Goal: Contribute content: Contribute content

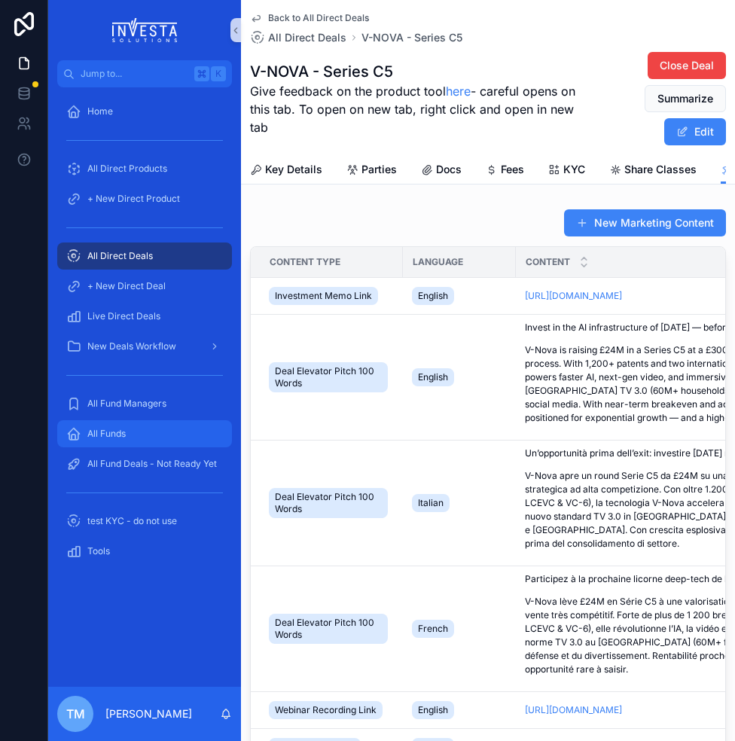
click at [117, 440] on div "All Funds" at bounding box center [144, 434] width 157 height 24
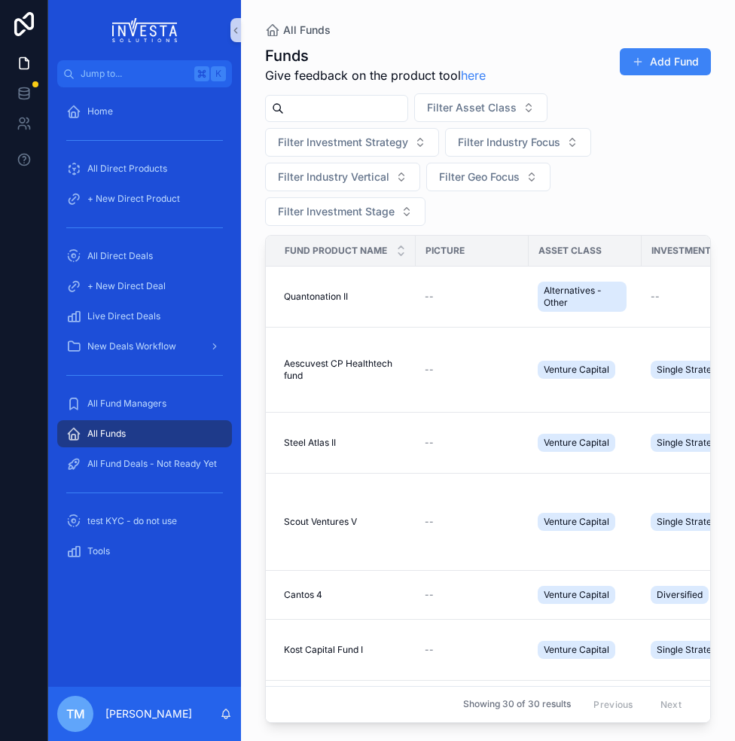
click at [367, 108] on input "scrollable content" at bounding box center [345, 108] width 123 height 21
type input "****"
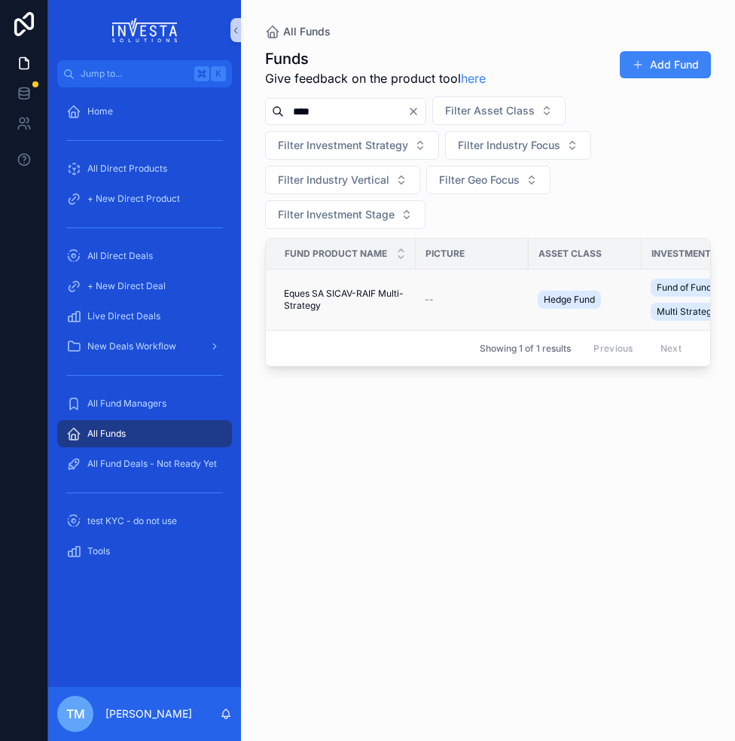
click at [331, 294] on span "Eques SA SICAV-RAIF Multi-Strategy" at bounding box center [345, 300] width 123 height 24
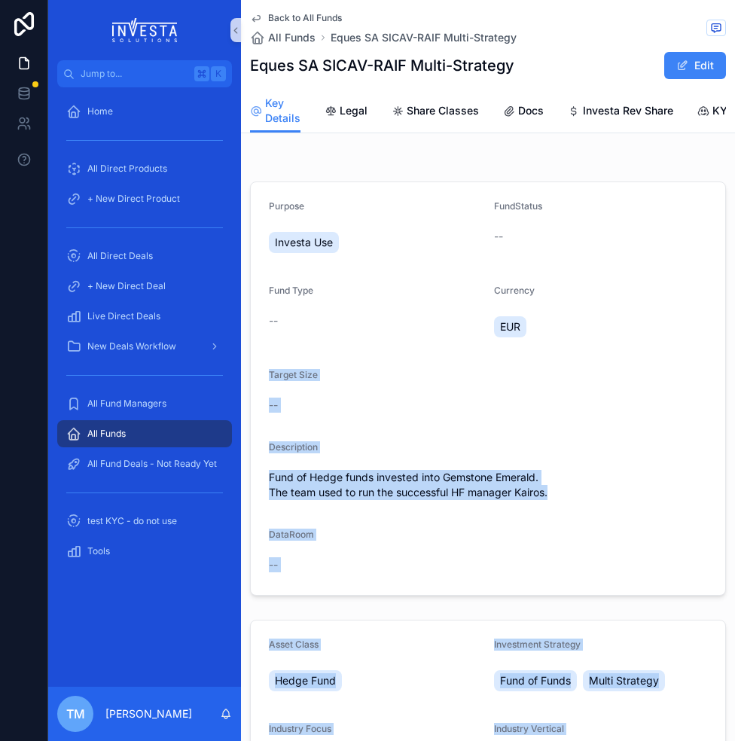
drag, startPoint x: 733, startPoint y: 364, endPoint x: 931, endPoint y: 347, distance: 198.7
click at [734, 347] on html "Jump to... K Home All Direct Products + New Direct Product All Direct Deals + N…" at bounding box center [367, 370] width 735 height 741
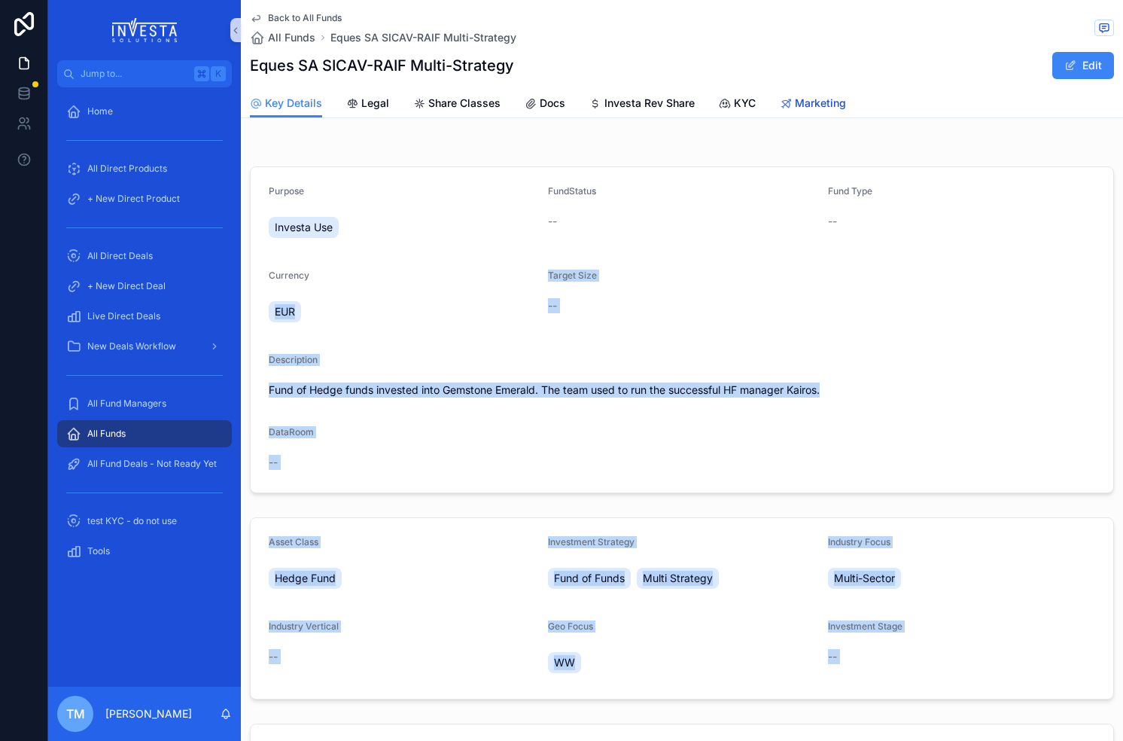
click at [734, 103] on span "Marketing" at bounding box center [820, 103] width 51 height 15
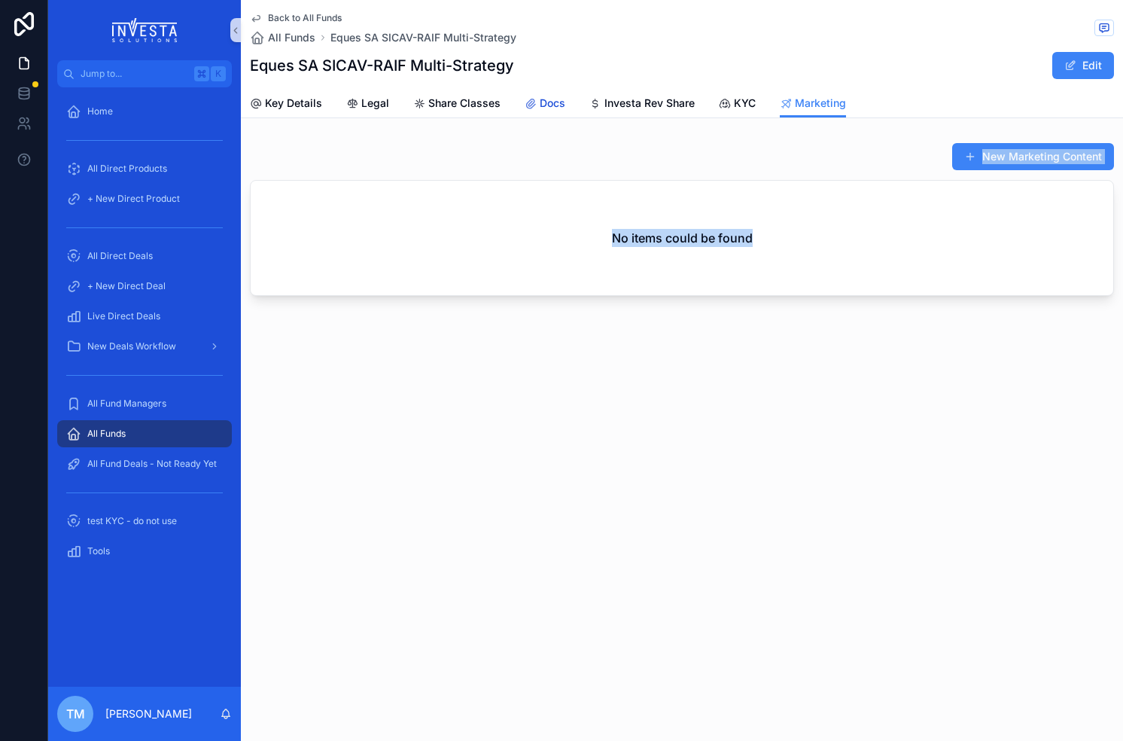
click at [534, 100] on icon "scrollable content" at bounding box center [531, 104] width 12 height 12
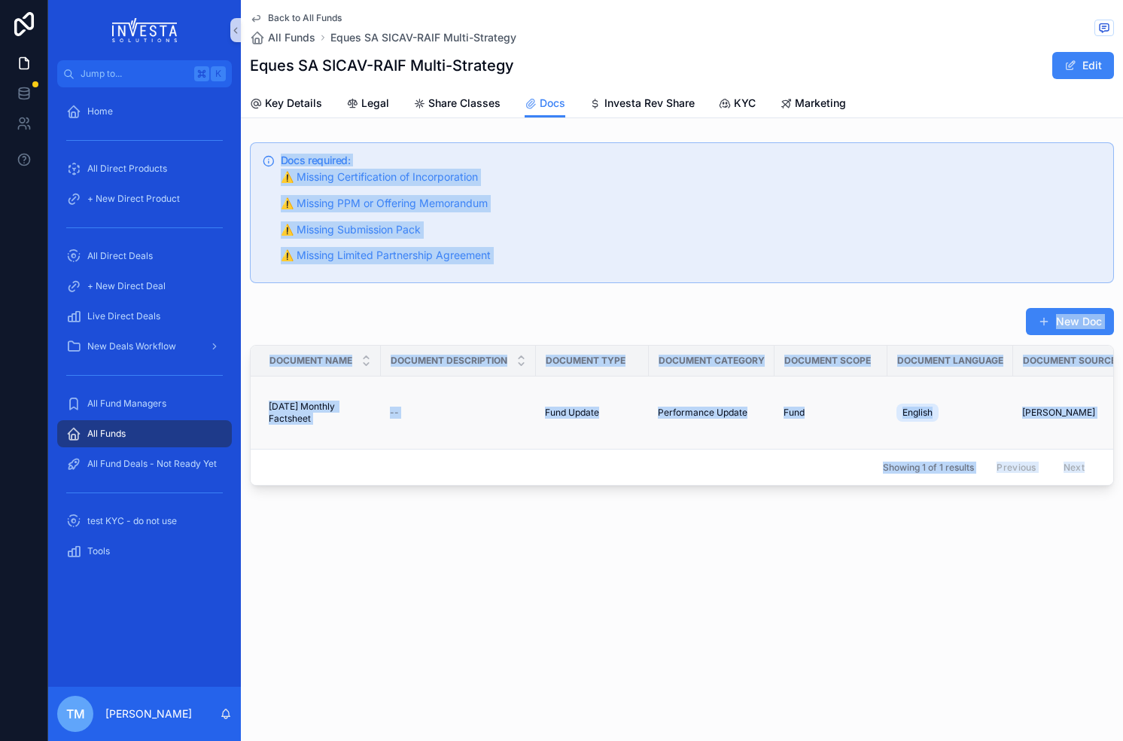
click at [320, 413] on span "[DATE] Monthly Factsheet" at bounding box center [320, 413] width 103 height 24
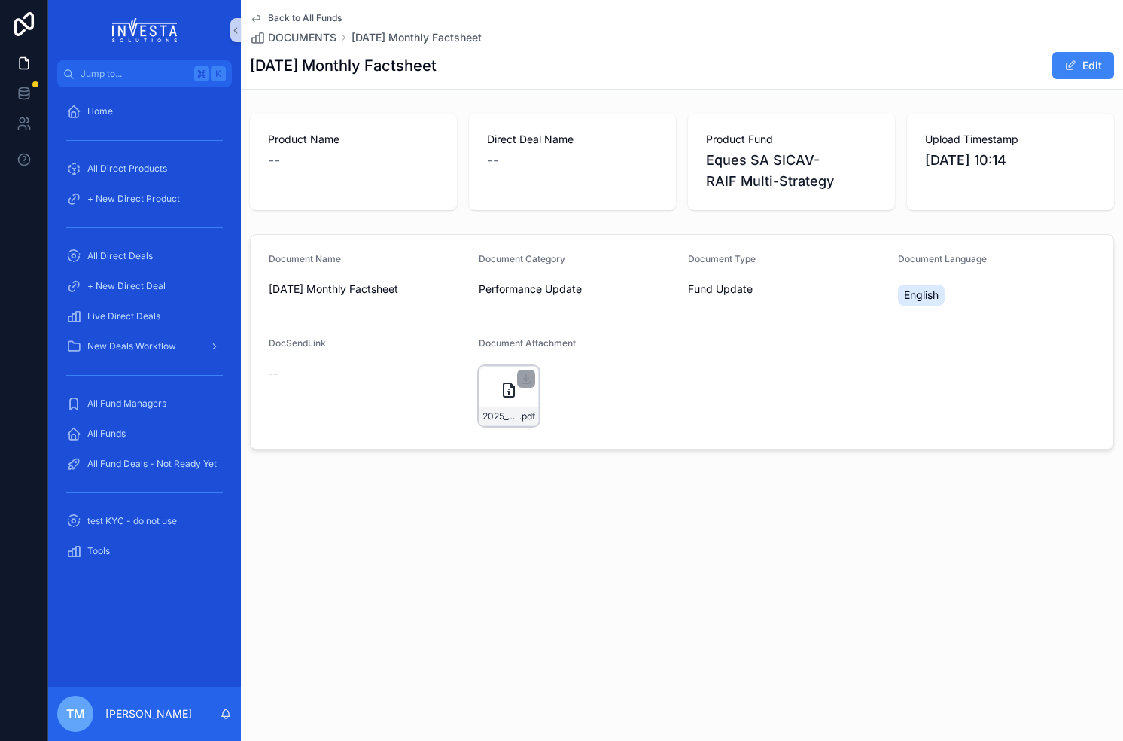
click at [516, 400] on div "2025_07_July_Factsheet_Eques-Multi-Strategy .pdf" at bounding box center [509, 396] width 60 height 60
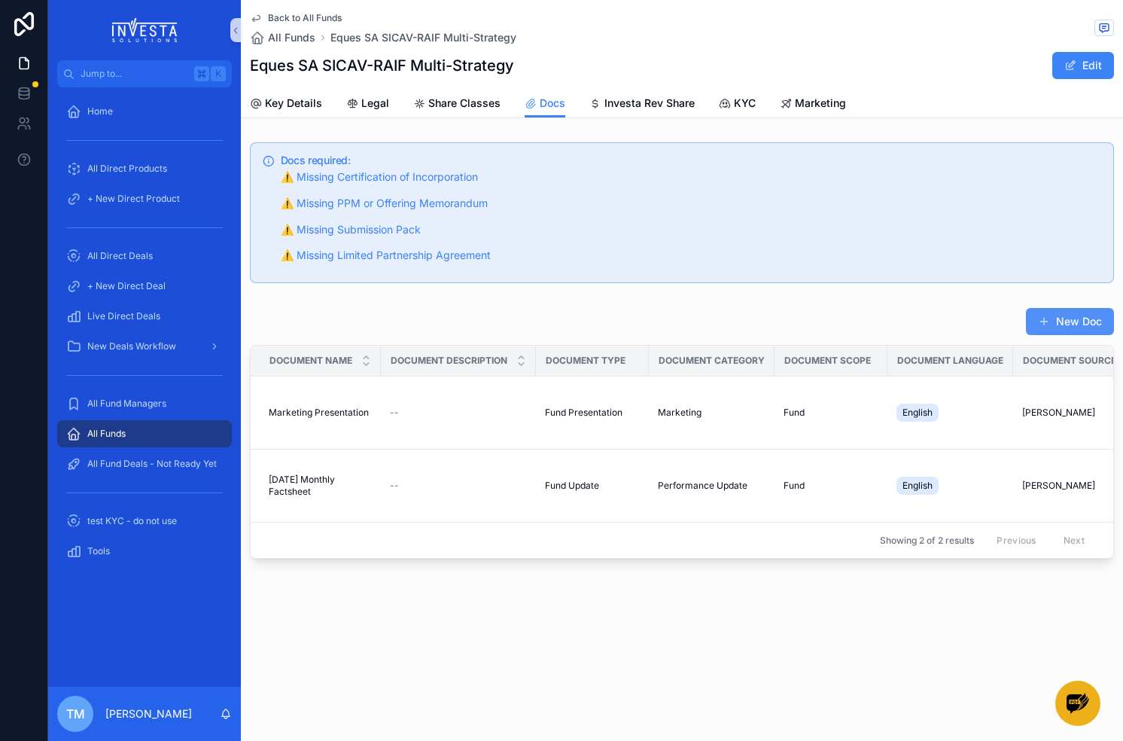
click at [734, 322] on button "New Doc" at bounding box center [1070, 321] width 88 height 27
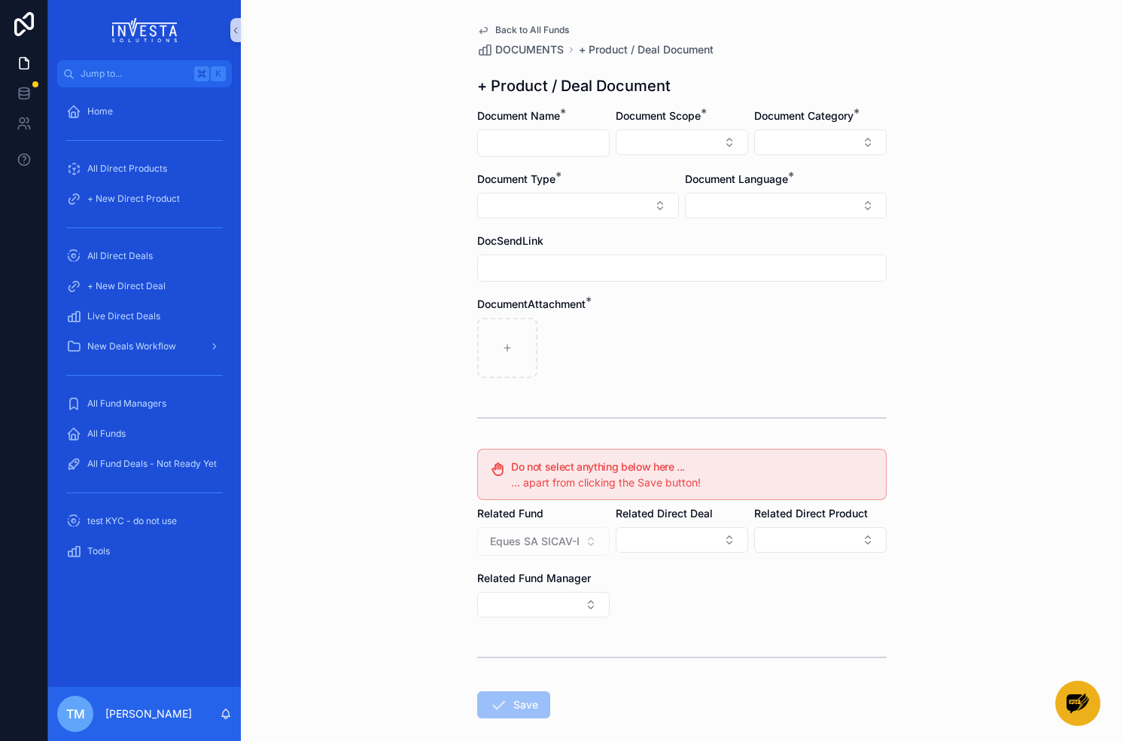
click at [541, 140] on input "scrollable content" at bounding box center [543, 143] width 131 height 21
type input "*********"
click at [679, 142] on button "Select Button" at bounding box center [682, 142] width 133 height 26
click at [643, 222] on div "Fund" at bounding box center [682, 226] width 181 height 24
click at [734, 138] on button "Select Button" at bounding box center [820, 142] width 133 height 26
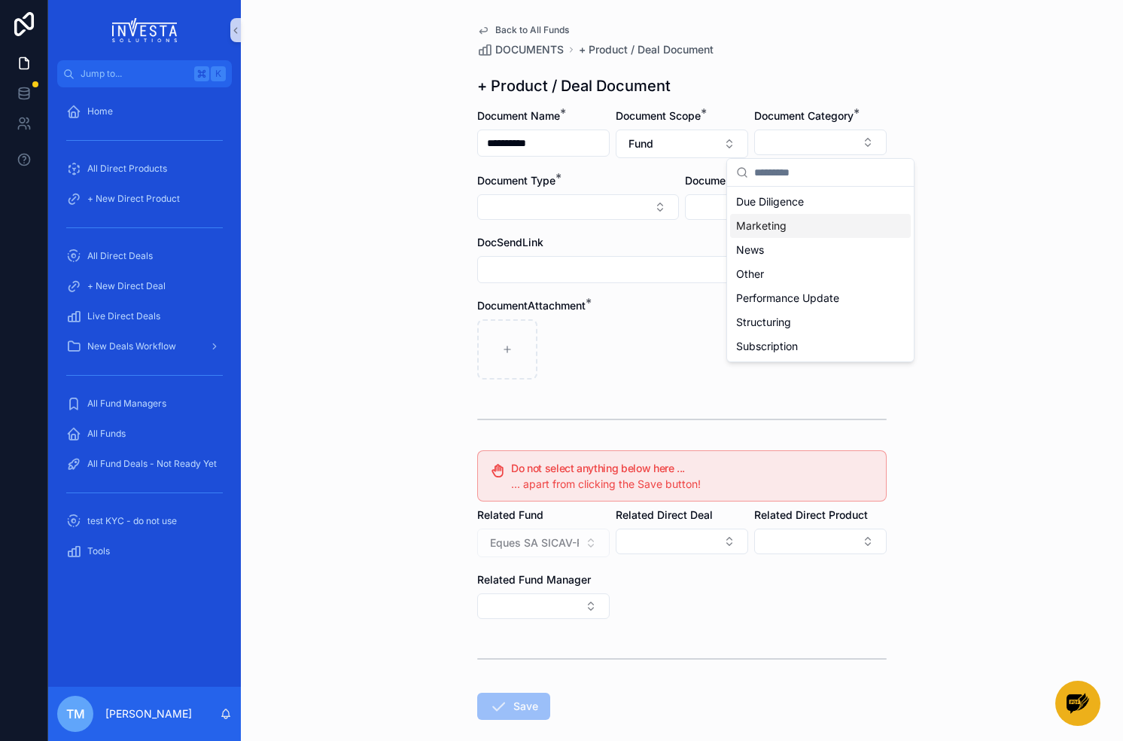
click at [734, 224] on div "Marketing" at bounding box center [820, 226] width 181 height 24
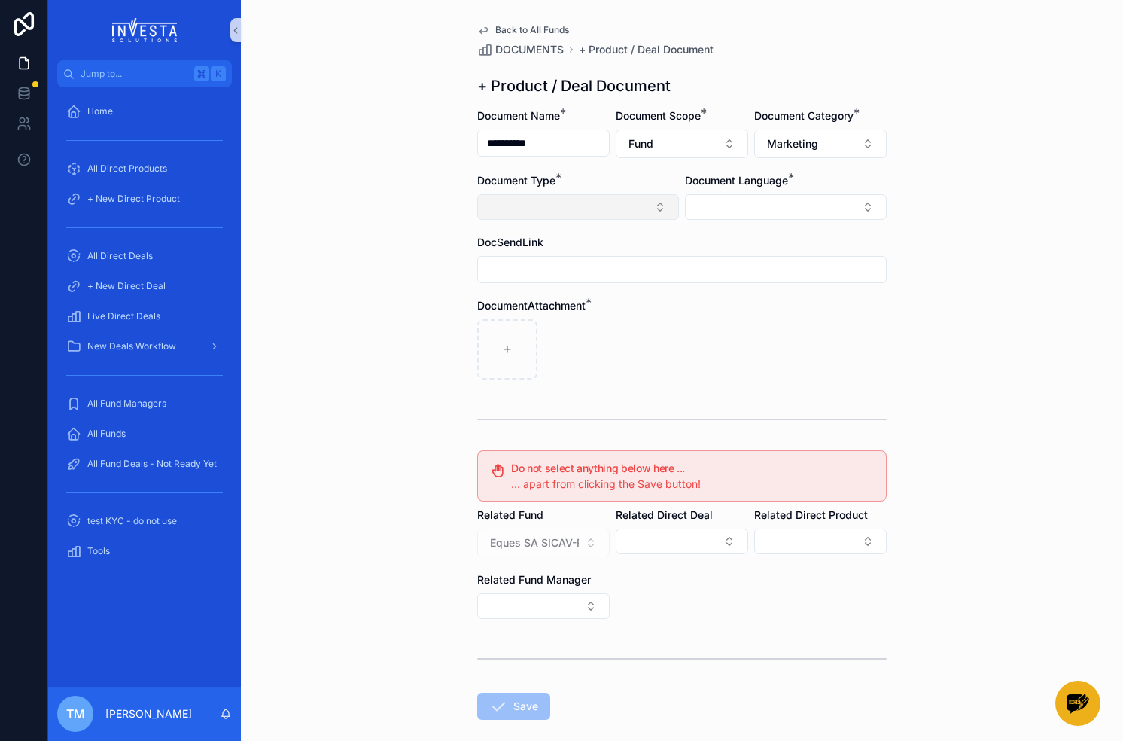
click at [577, 208] on button "Select Button" at bounding box center [578, 207] width 202 height 26
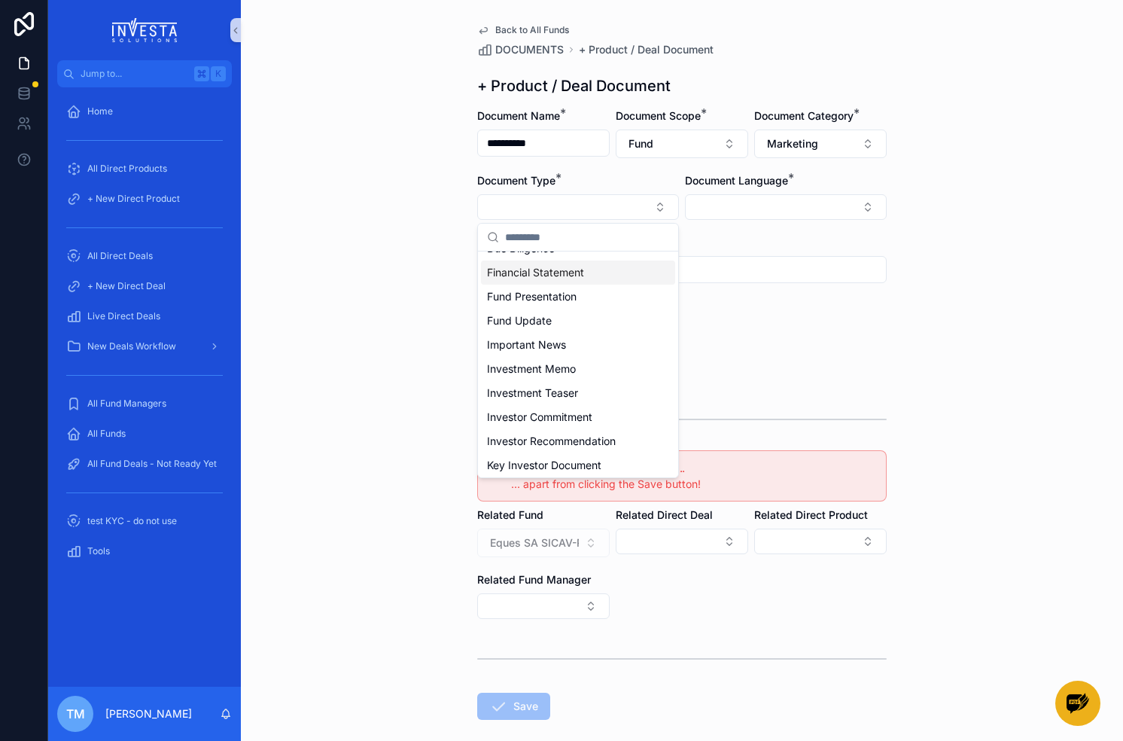
scroll to position [184, 0]
click at [553, 281] on span "Fund Presentation" at bounding box center [532, 274] width 90 height 15
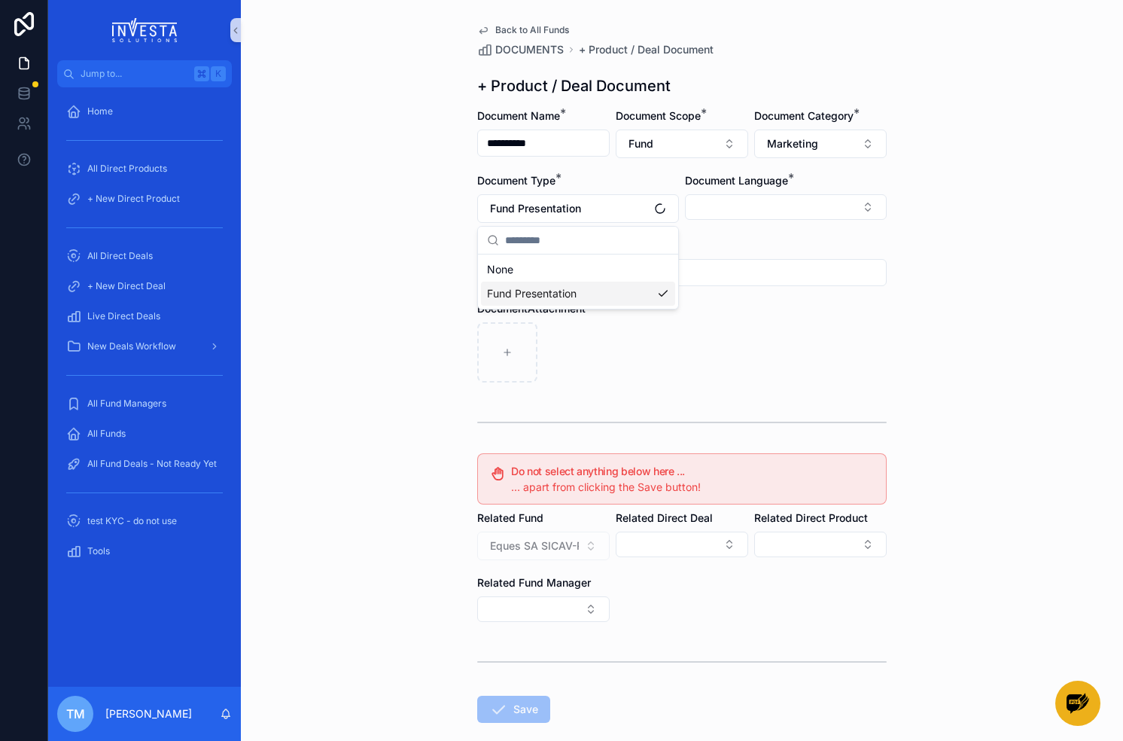
scroll to position [0, 0]
click at [734, 200] on button "Select Button" at bounding box center [786, 207] width 202 height 26
click at [721, 312] on span "English" at bounding box center [712, 314] width 35 height 15
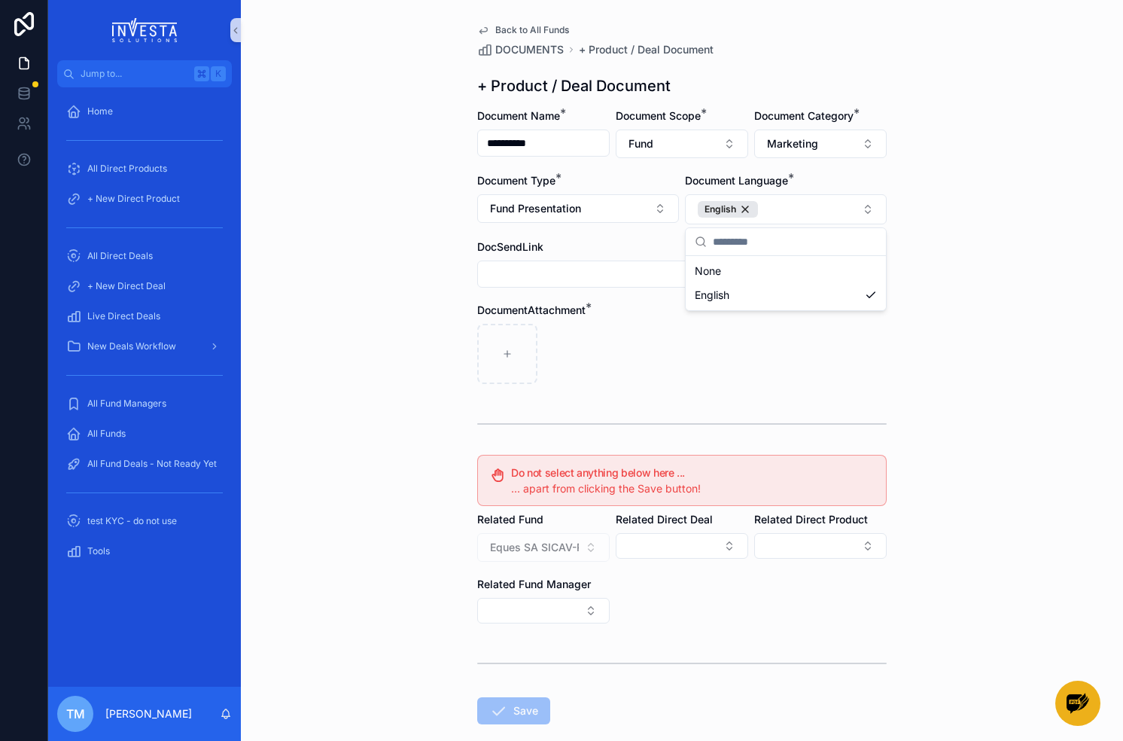
click at [619, 366] on div "scrollable content" at bounding box center [682, 354] width 410 height 60
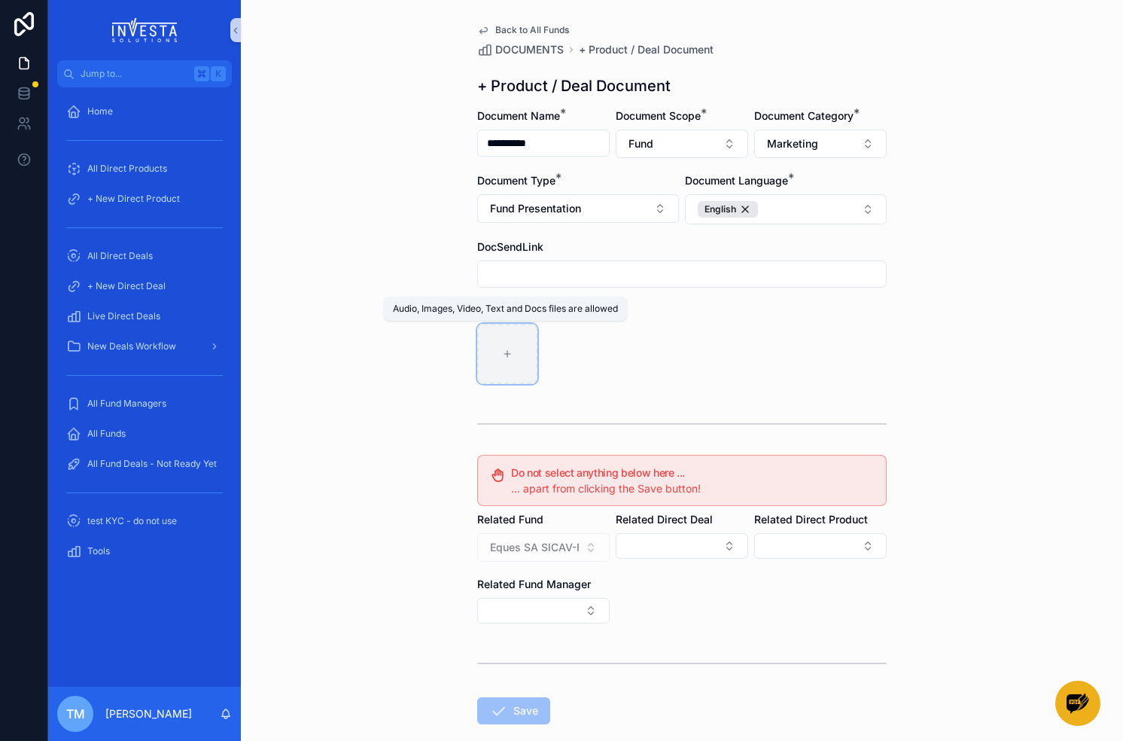
click at [515, 354] on div "scrollable content" at bounding box center [507, 354] width 60 height 60
click at [519, 707] on button "Save" at bounding box center [513, 710] width 73 height 27
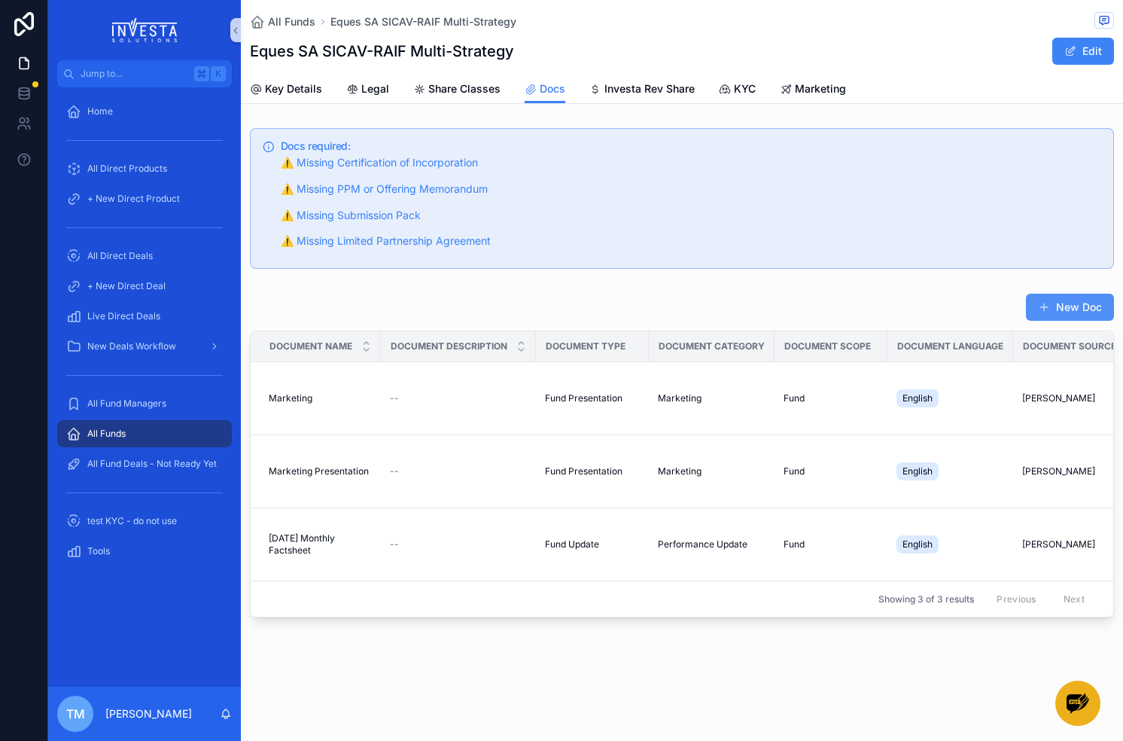
click at [734, 311] on button "New Doc" at bounding box center [1070, 307] width 88 height 27
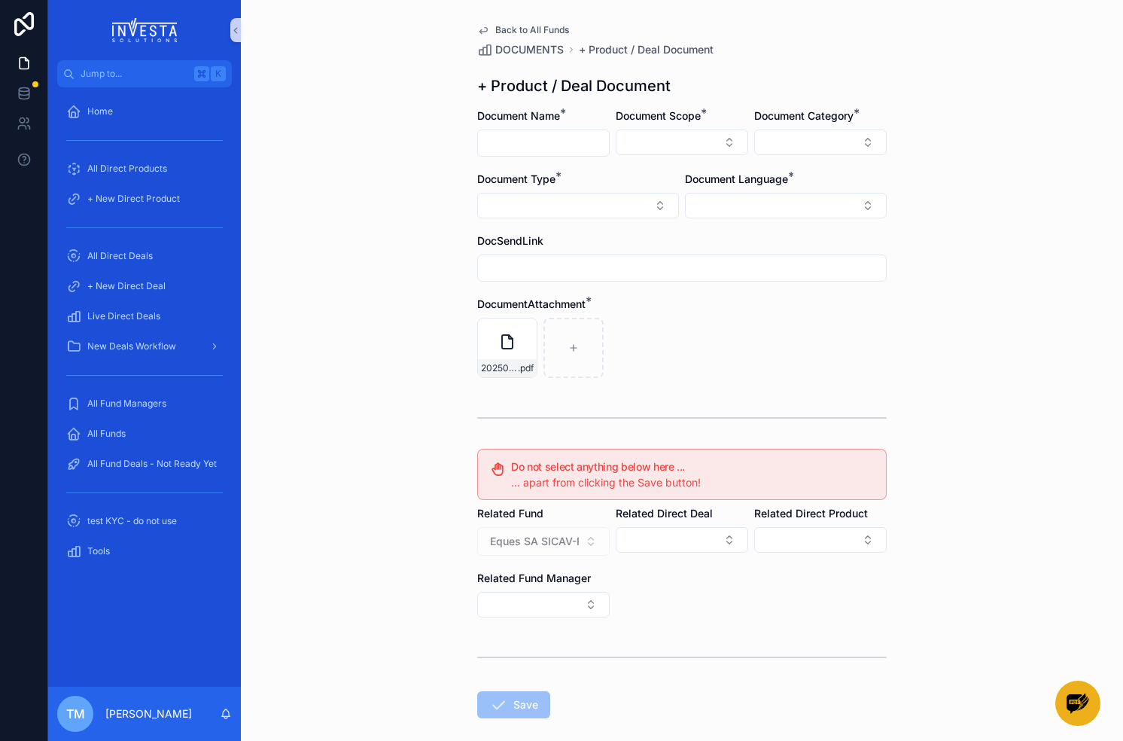
click at [547, 148] on input "scrollable content" at bounding box center [543, 143] width 131 height 21
type input "*******"
click at [676, 144] on button "Select Button" at bounding box center [682, 142] width 133 height 26
click at [663, 219] on div "Fund" at bounding box center [682, 226] width 181 height 24
click at [734, 143] on button "Select Button" at bounding box center [820, 142] width 133 height 26
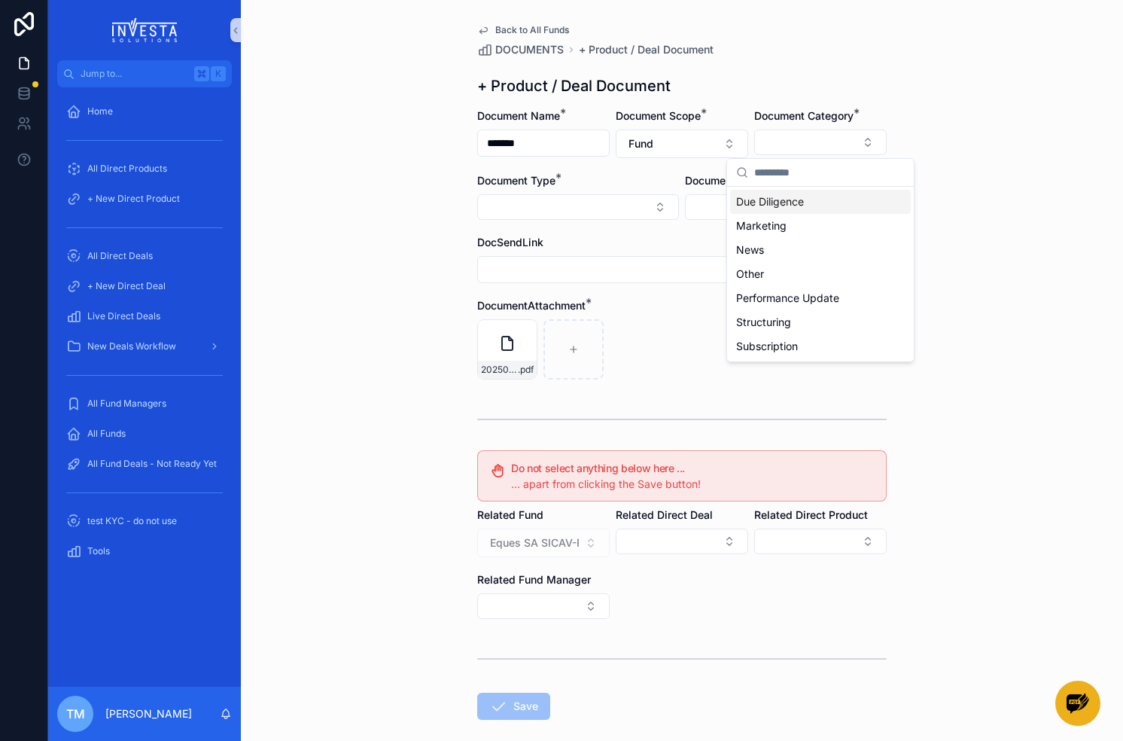
click at [734, 207] on span "Due Diligence" at bounding box center [770, 201] width 68 height 15
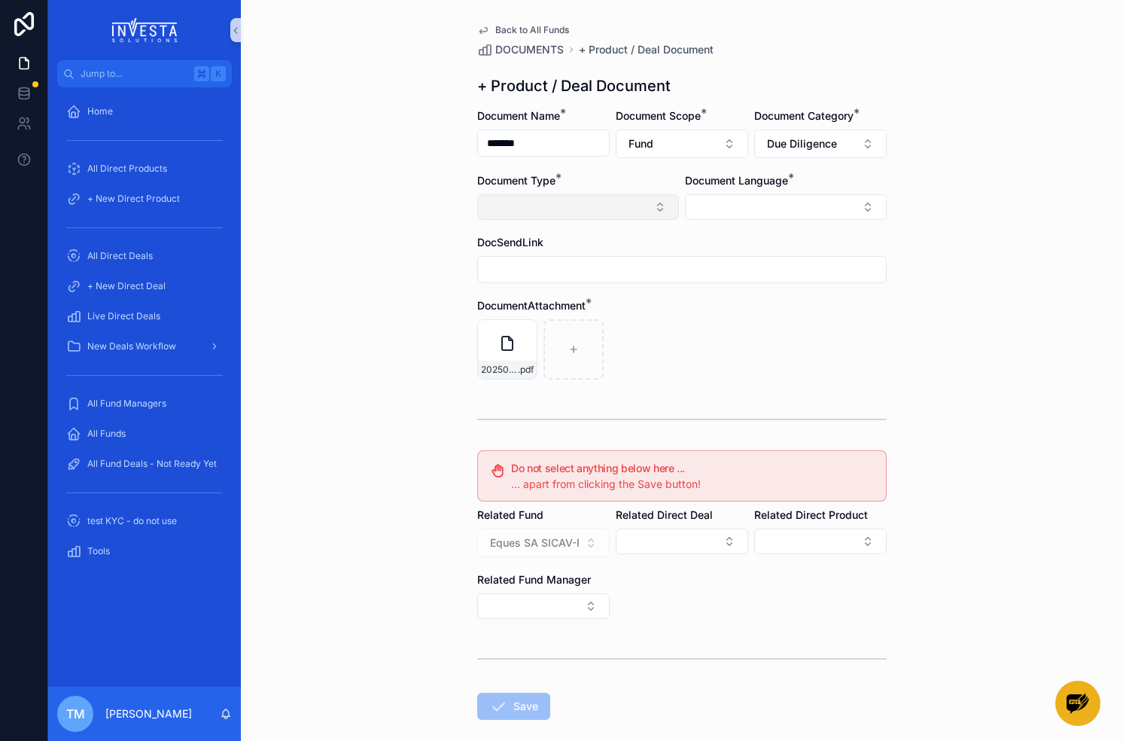
click at [575, 209] on button "Select Button" at bounding box center [578, 207] width 202 height 26
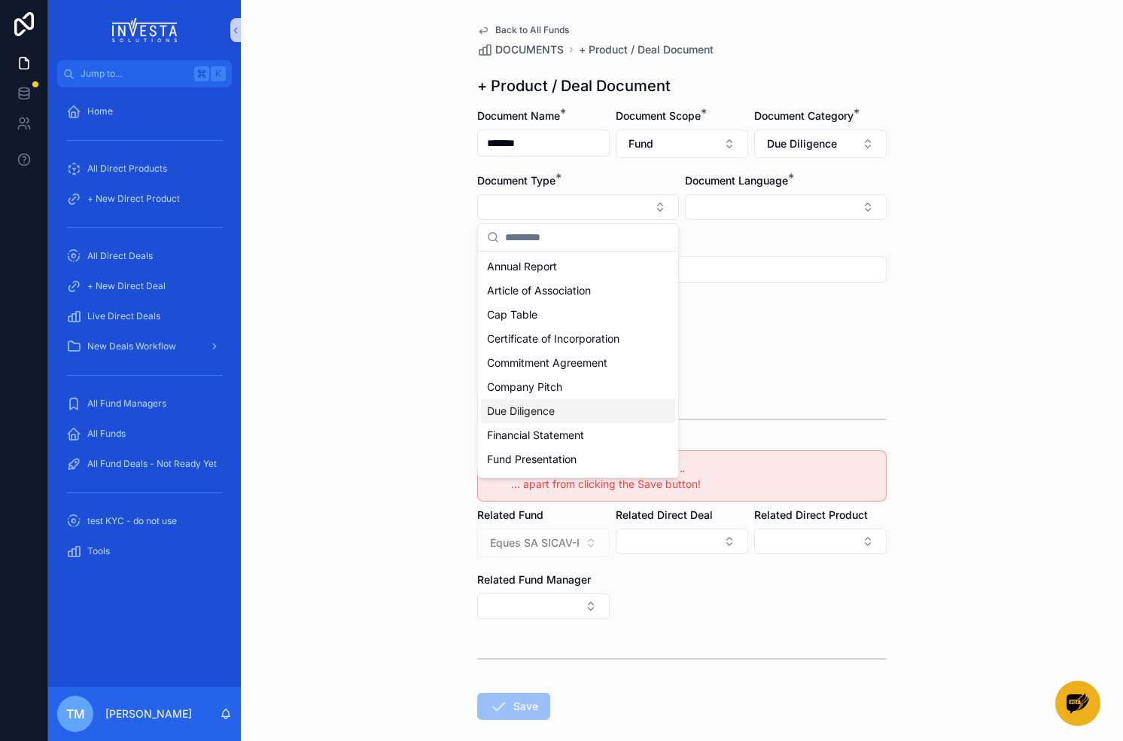
click at [555, 410] on span "Due Diligence" at bounding box center [521, 411] width 68 height 15
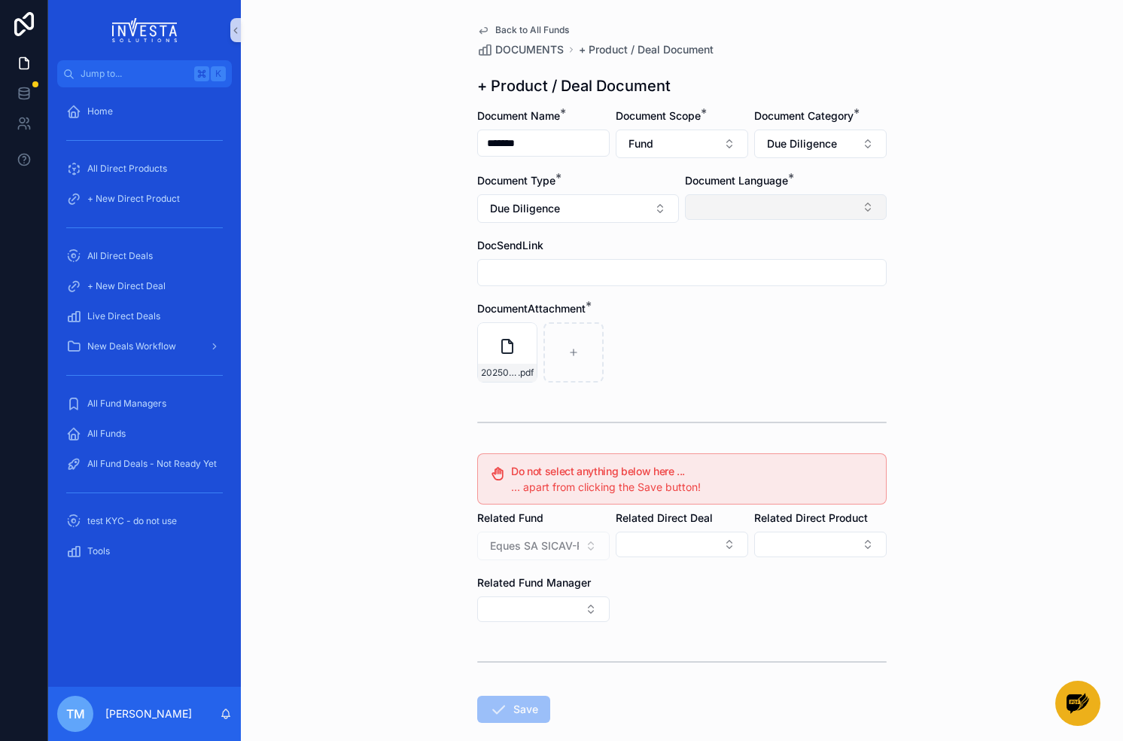
click at [734, 208] on button "Select Button" at bounding box center [786, 207] width 202 height 26
click at [713, 317] on span "English" at bounding box center [712, 314] width 35 height 15
click at [508, 713] on button "Save" at bounding box center [513, 710] width 73 height 27
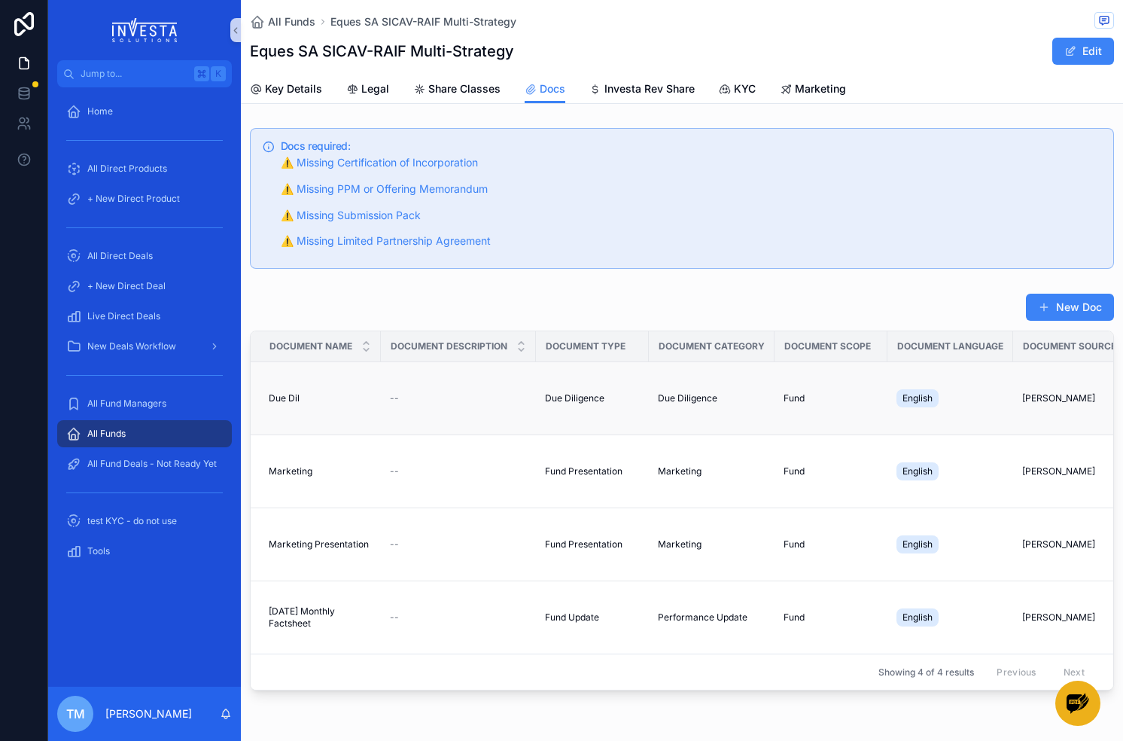
click at [285, 399] on span "Due Dil" at bounding box center [284, 398] width 31 height 12
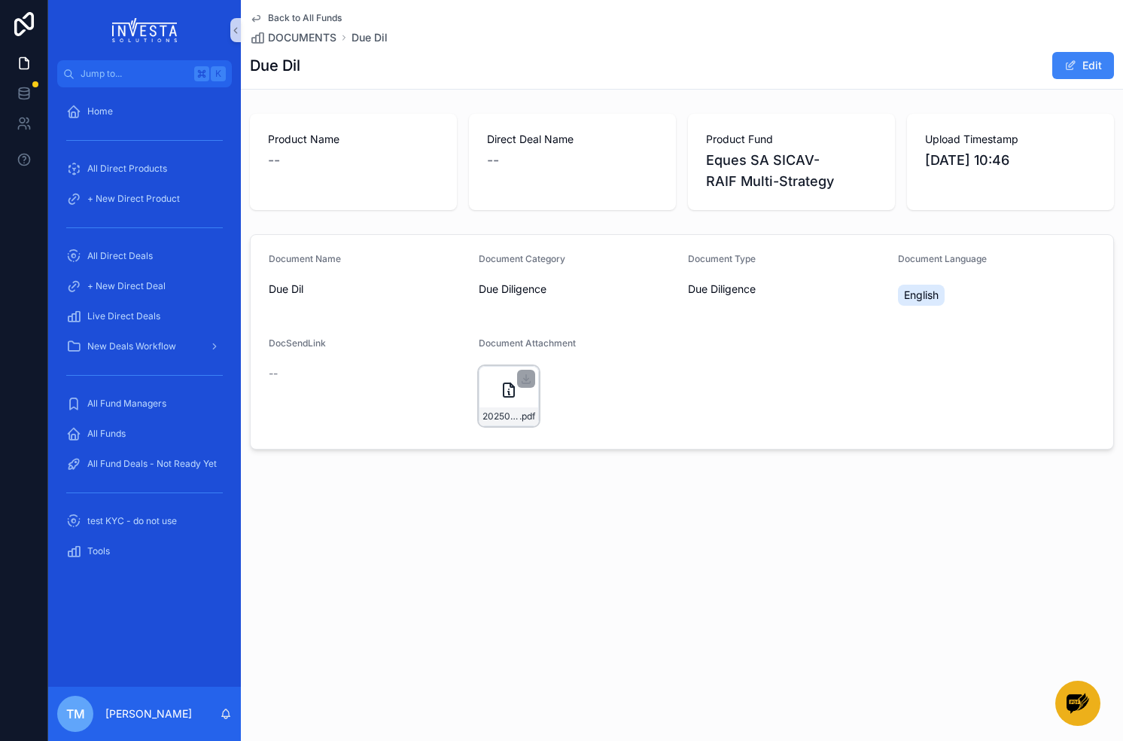
click at [510, 394] on icon "scrollable content" at bounding box center [509, 390] width 18 height 18
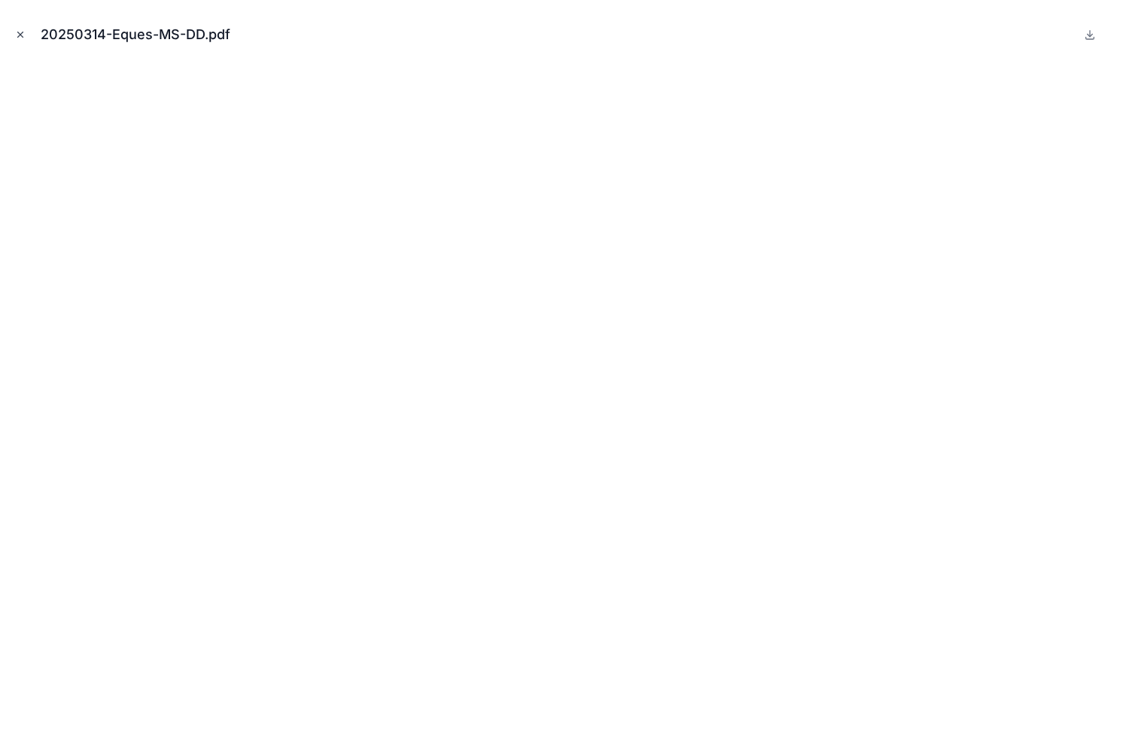
click at [21, 32] on icon "Close modal" at bounding box center [20, 34] width 5 height 5
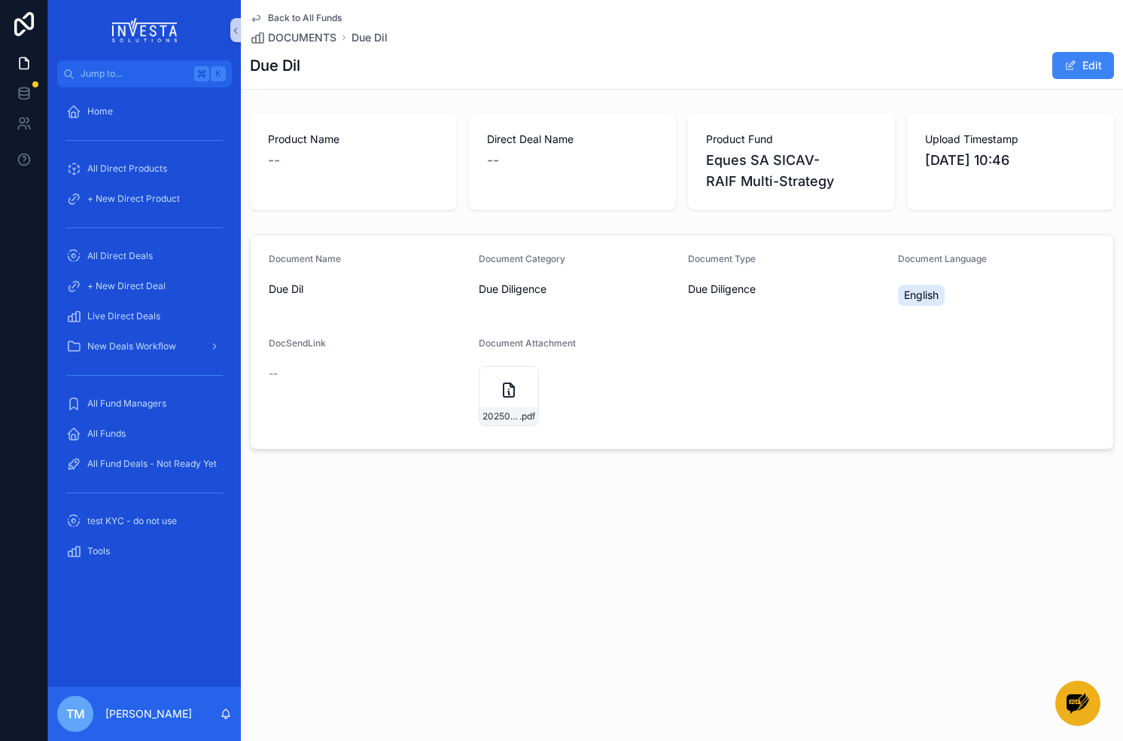
click at [265, 14] on link "Back to All Funds" at bounding box center [296, 18] width 92 height 12
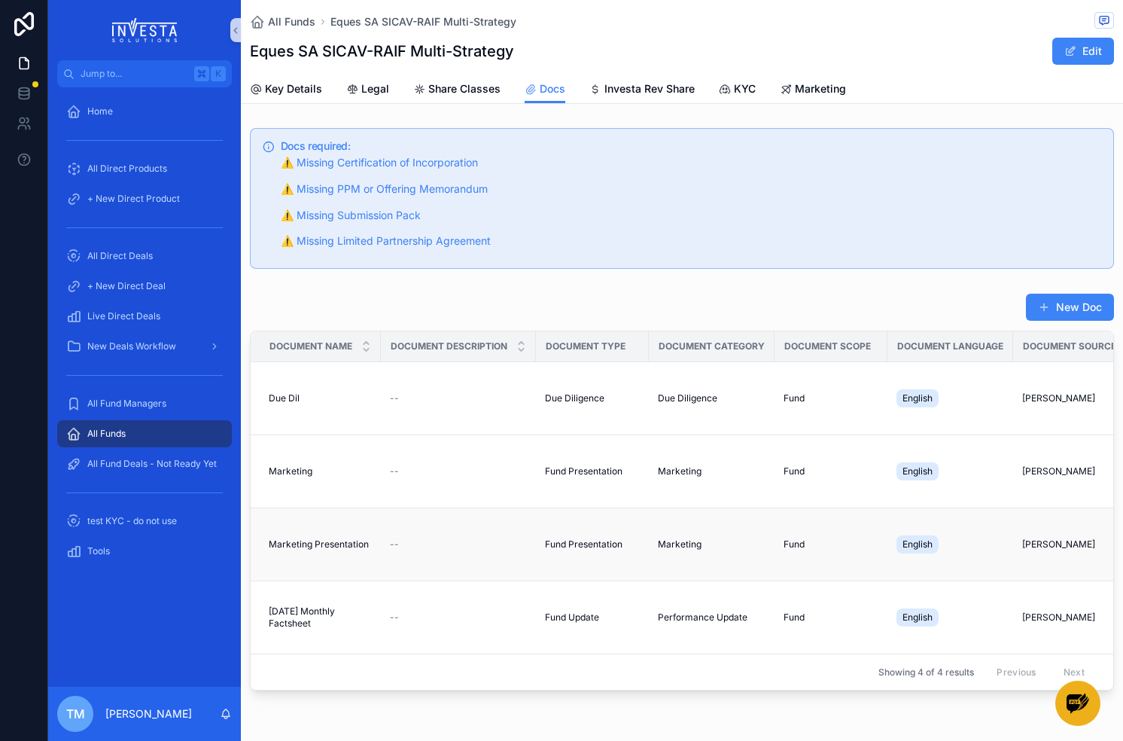
click at [321, 540] on span "Marketing Presentation" at bounding box center [319, 544] width 100 height 12
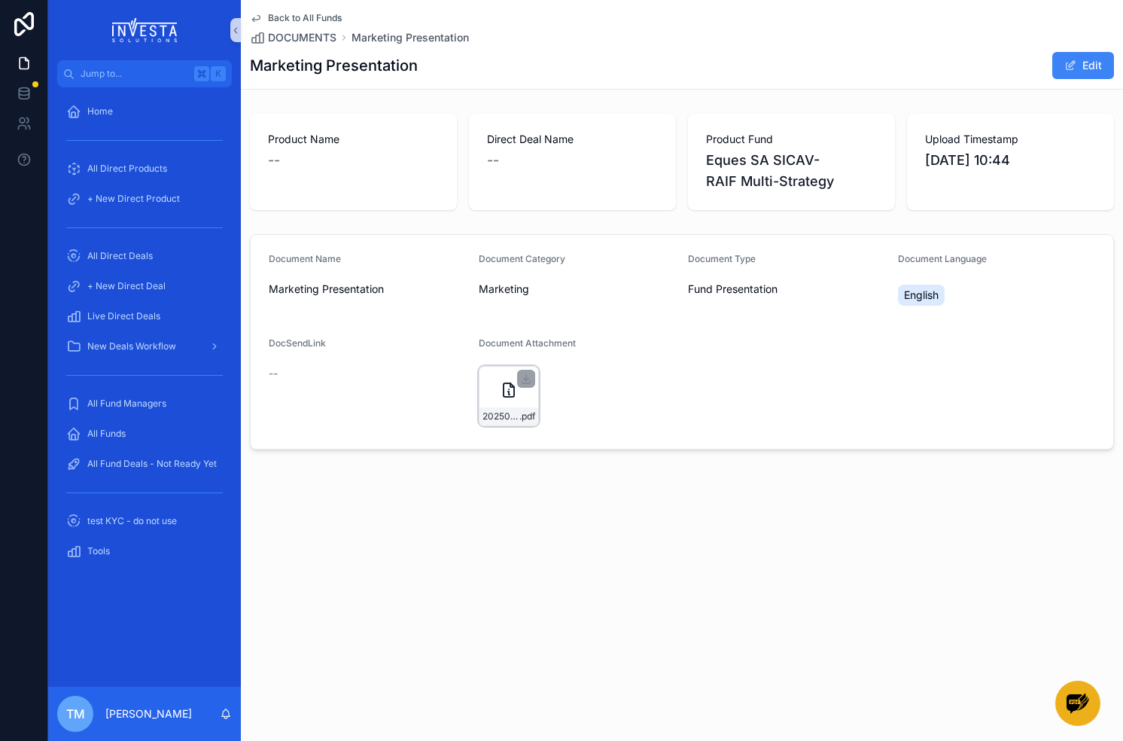
click at [505, 385] on icon "scrollable content" at bounding box center [509, 390] width 18 height 18
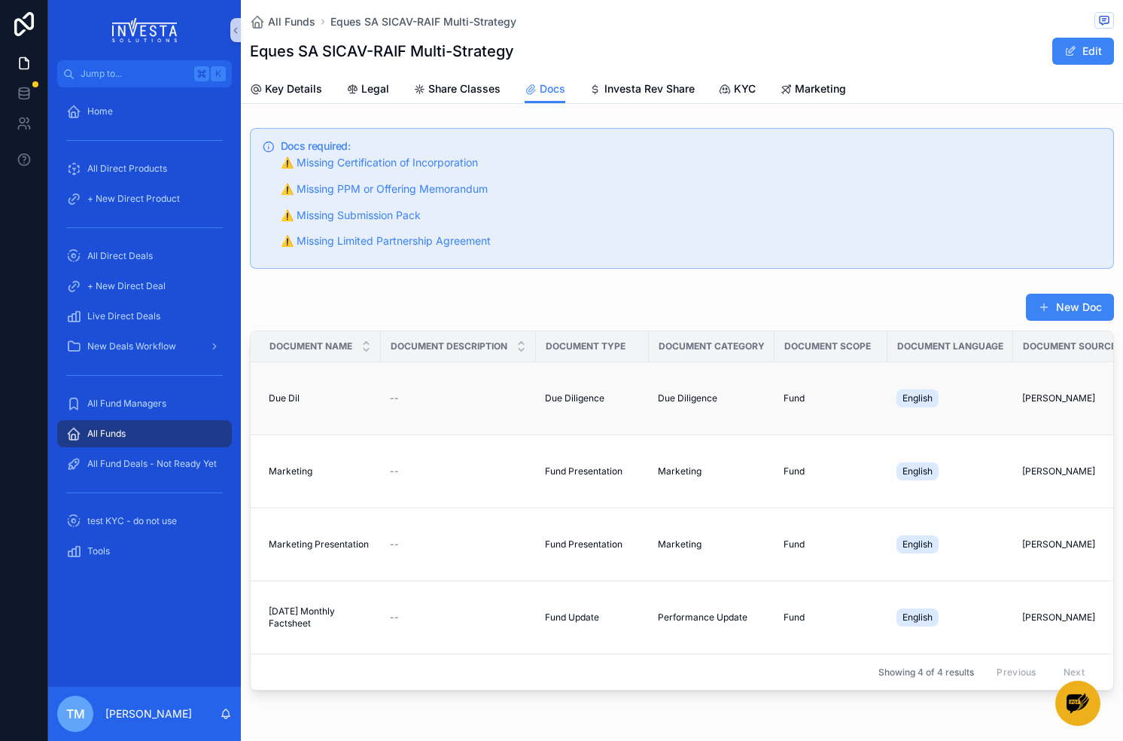
click at [290, 394] on span "Due Dil" at bounding box center [284, 398] width 31 height 12
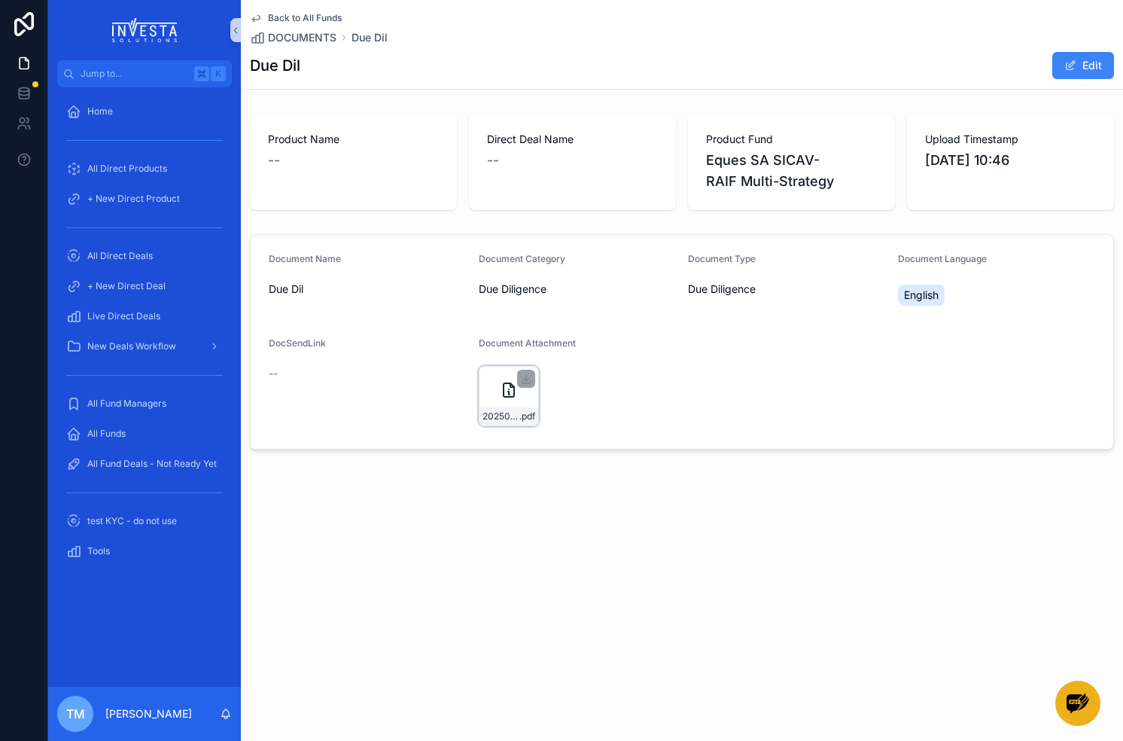
click at [515, 394] on icon "scrollable content" at bounding box center [509, 390] width 18 height 18
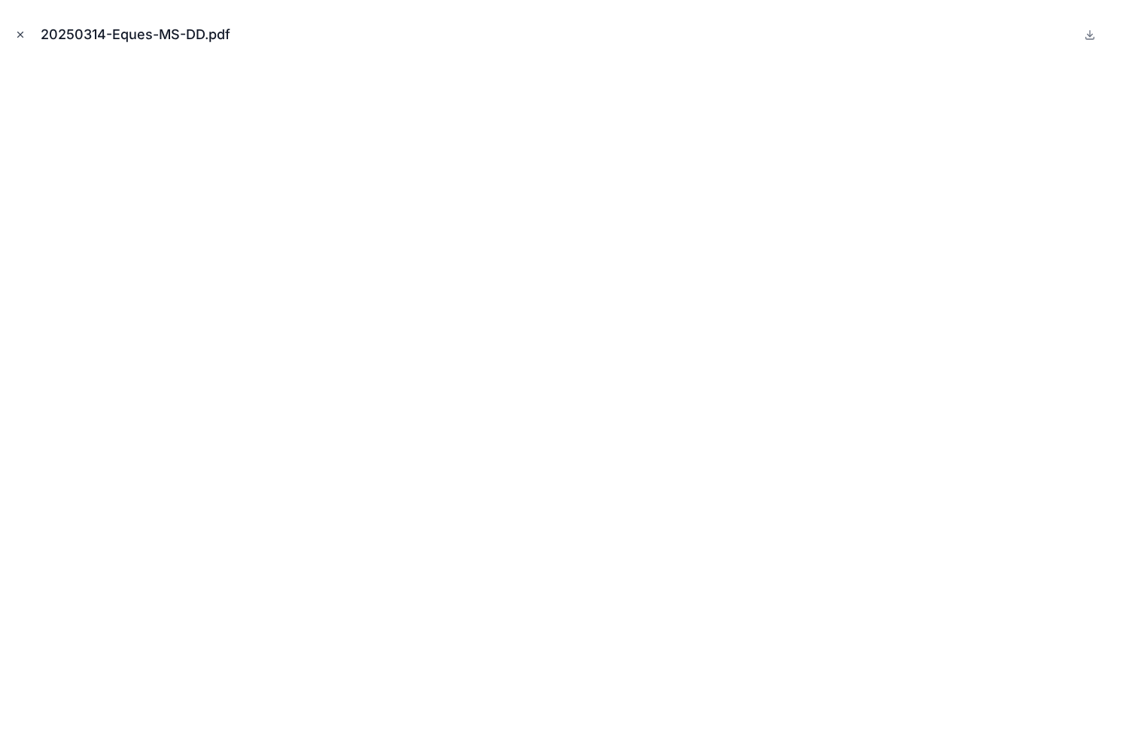
click at [15, 35] on icon "Close modal" at bounding box center [20, 34] width 11 height 11
